Goal: Information Seeking & Learning: Learn about a topic

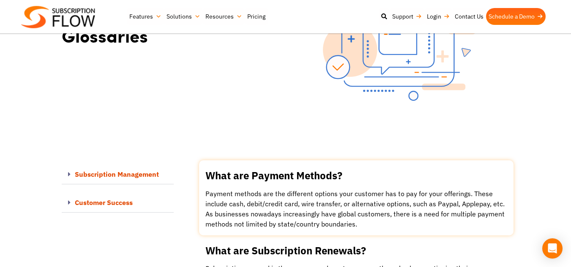
click at [248, 200] on link at bounding box center [356, 198] width 314 height 75
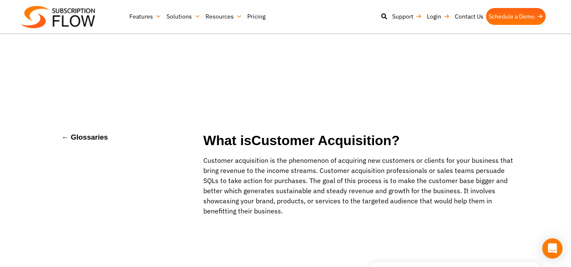
scroll to position [129, 0]
